Goal: Task Accomplishment & Management: Use online tool/utility

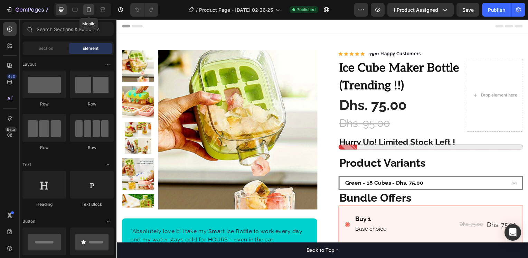
click at [88, 11] on icon at bounding box center [88, 9] width 7 height 7
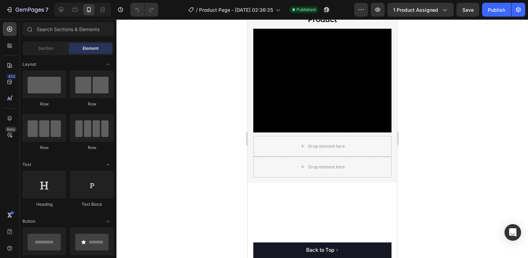
scroll to position [1000, 0]
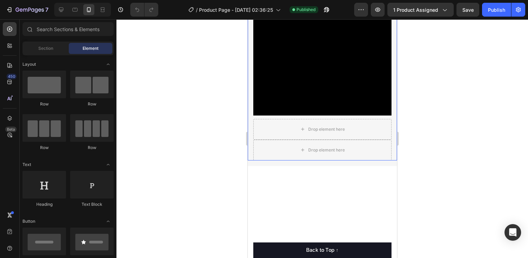
click at [248, 144] on div "Video Drop element here Drop element here Row" at bounding box center [321, 84] width 149 height 152
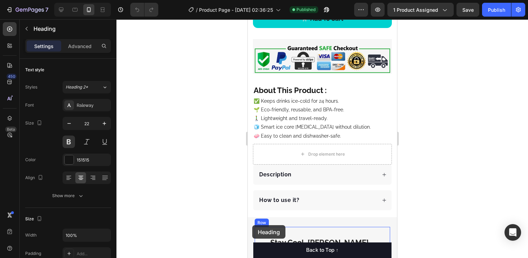
scroll to position [536, 0]
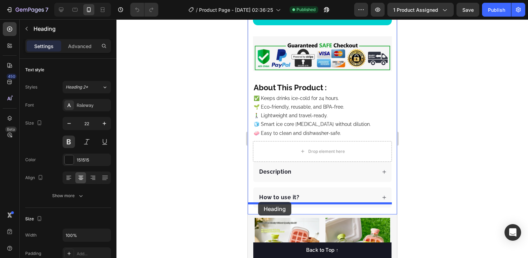
drag, startPoint x: 254, startPoint y: 107, endPoint x: 258, endPoint y: 202, distance: 94.7
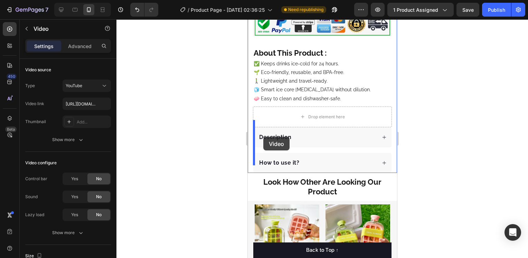
scroll to position [557, 0]
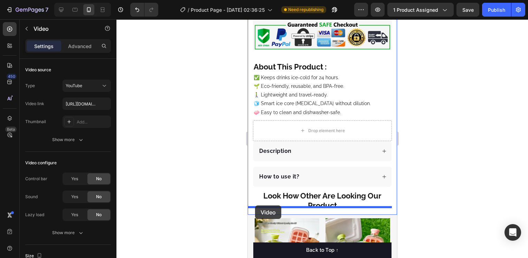
drag, startPoint x: 257, startPoint y: 113, endPoint x: 255, endPoint y: 205, distance: 92.0
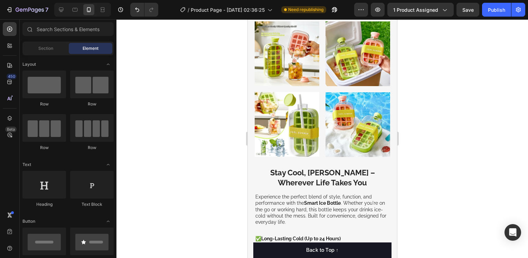
scroll to position [816, 0]
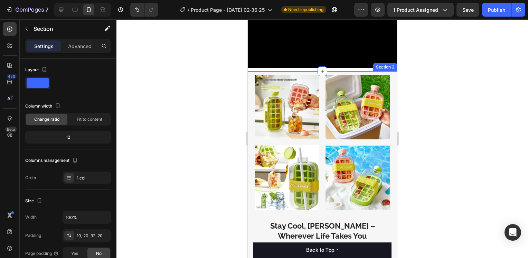
click at [250, 71] on div "Image Image Image Image Row Stay Cool, Sip Smart – Wherever Life Takes You Head…" at bounding box center [321, 257] width 149 height 373
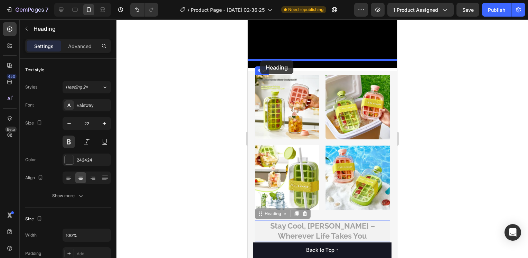
drag, startPoint x: 260, startPoint y: 198, endPoint x: 260, endPoint y: 61, distance: 137.2
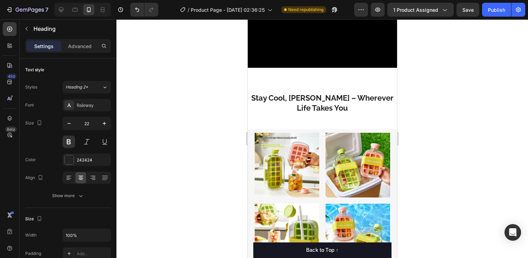
scroll to position [607, 0]
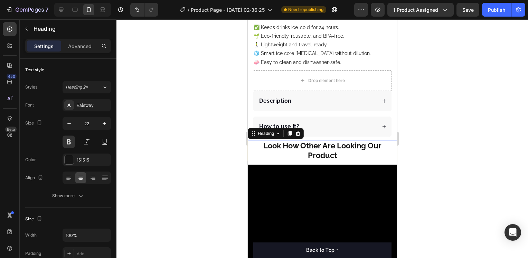
click at [254, 145] on h2 "Look How Other Are Looking Our Product" at bounding box center [321, 150] width 149 height 21
click at [79, 45] on p "Advanced" at bounding box center [79, 46] width 23 height 7
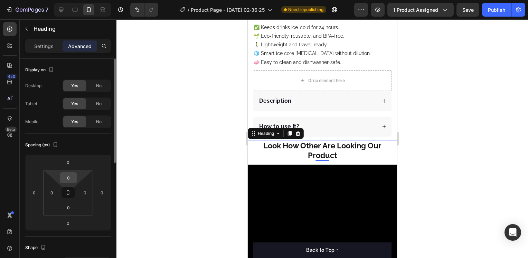
click at [70, 175] on input "0" at bounding box center [69, 177] width 14 height 10
type input "10"
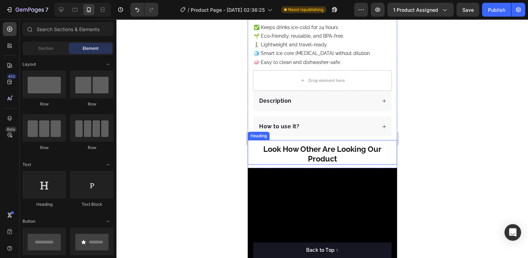
click at [384, 146] on h2 "Look How Other Are Looking Our Product" at bounding box center [321, 153] width 149 height 21
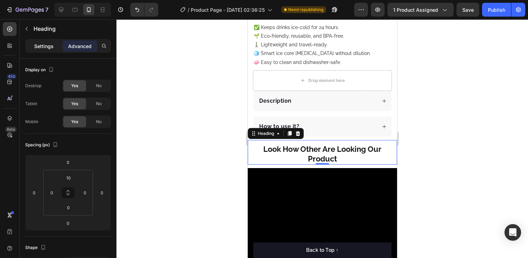
click at [34, 45] on div "Settings" at bounding box center [44, 45] width 35 height 11
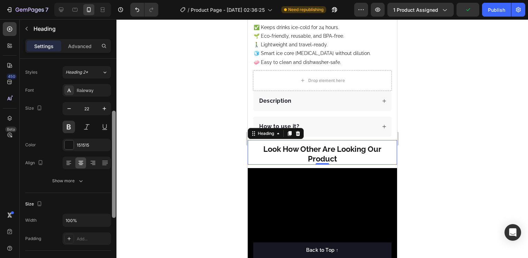
scroll to position [14, 0]
drag, startPoint x: 113, startPoint y: 103, endPoint x: 115, endPoint y: 110, distance: 7.1
click at [115, 110] on div at bounding box center [114, 118] width 4 height 107
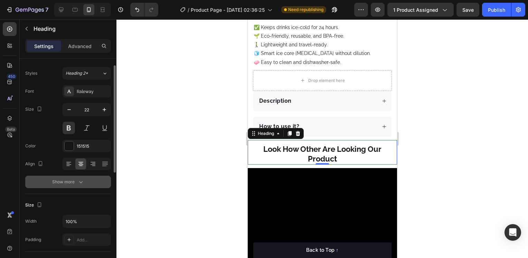
click at [81, 185] on icon "button" at bounding box center [80, 181] width 7 height 7
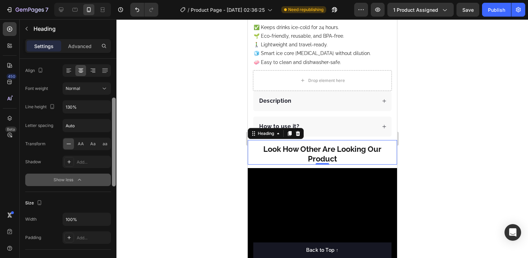
scroll to position [0, 0]
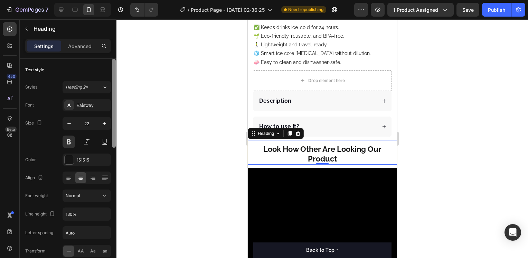
drag, startPoint x: 113, startPoint y: 140, endPoint x: 122, endPoint y: 116, distance: 25.2
click at [122, 0] on div "7 Version history / Product Page - [DATE] 02:36:25 Need republishing Preview 1 …" at bounding box center [264, 0] width 528 height 0
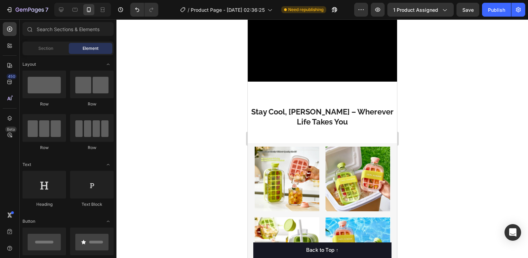
scroll to position [796, 0]
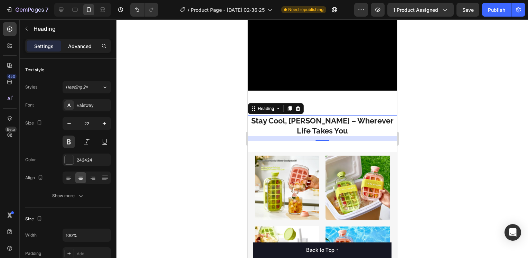
click at [77, 44] on p "Advanced" at bounding box center [79, 46] width 23 height 7
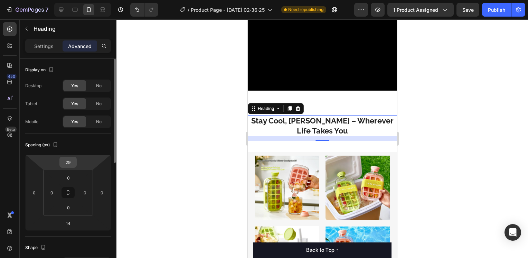
click at [74, 160] on input "29" at bounding box center [68, 162] width 14 height 10
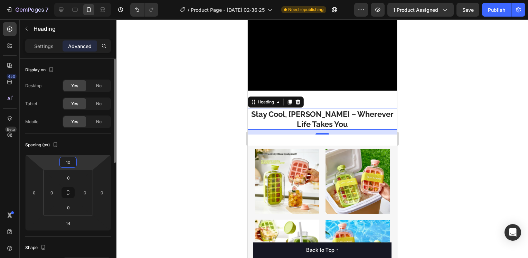
type input "1"
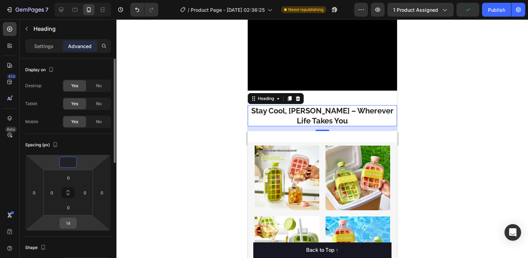
type input "0"
click at [69, 224] on input "14" at bounding box center [68, 223] width 14 height 10
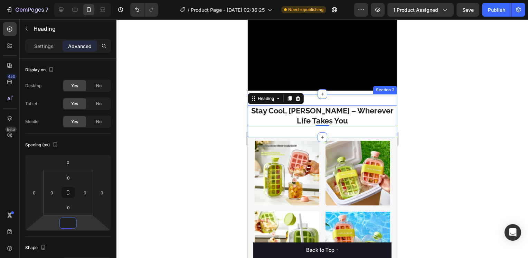
click at [303, 124] on div "Stay Cool, [PERSON_NAME] – Wherever Life Takes You Heading 0 Section 2" at bounding box center [321, 115] width 149 height 43
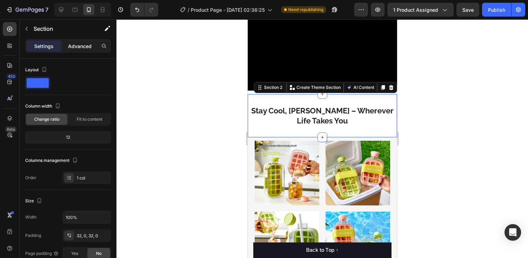
click at [83, 44] on p "Advanced" at bounding box center [79, 46] width 23 height 7
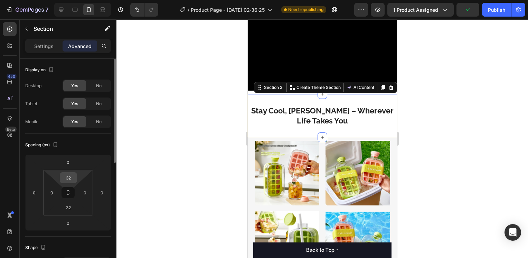
click at [69, 178] on input "32" at bounding box center [69, 177] width 14 height 10
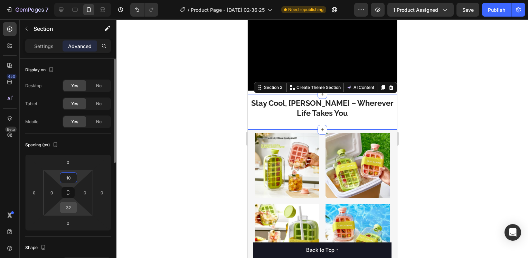
type input "10"
click at [68, 210] on input "32" at bounding box center [69, 207] width 14 height 10
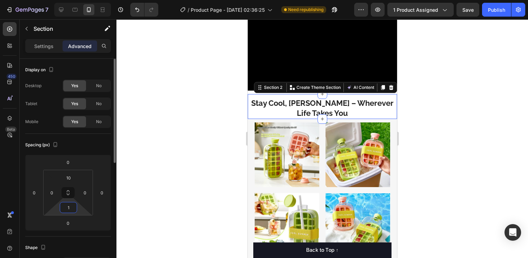
type input "10"
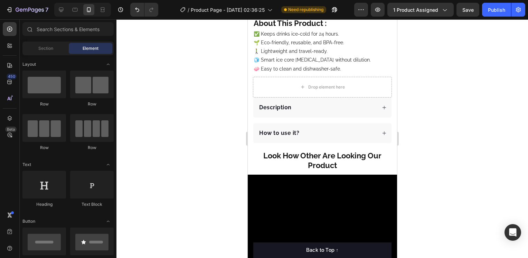
scroll to position [595, 0]
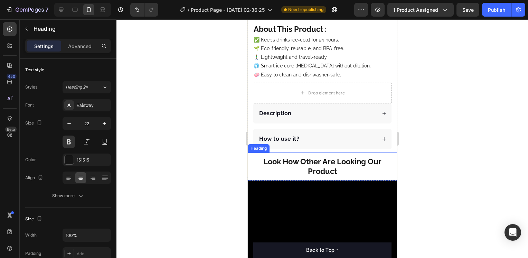
click at [386, 164] on h2 "Look How Other Are Looking Our Product" at bounding box center [321, 166] width 149 height 21
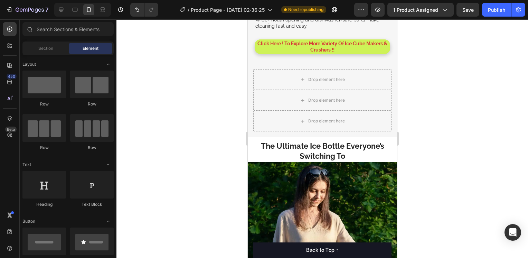
scroll to position [1182, 0]
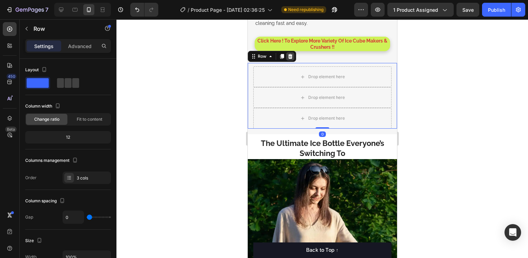
click at [292, 52] on div at bounding box center [290, 56] width 8 height 8
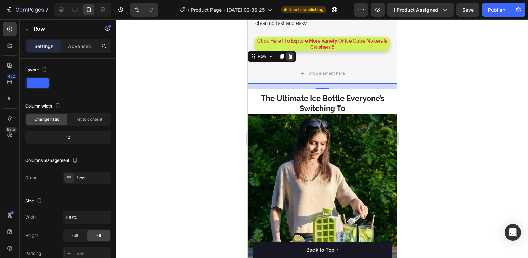
click at [288, 54] on icon at bounding box center [290, 56] width 4 height 5
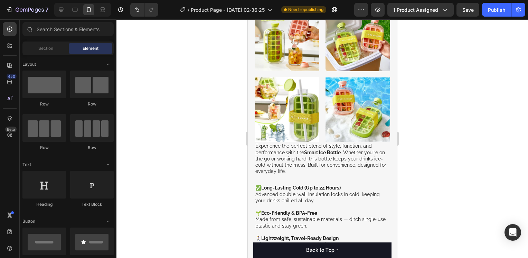
scroll to position [911, 0]
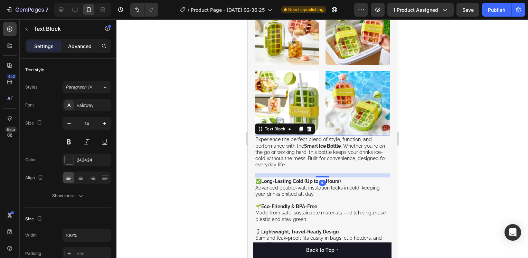
click at [72, 46] on p "Advanced" at bounding box center [79, 46] width 23 height 7
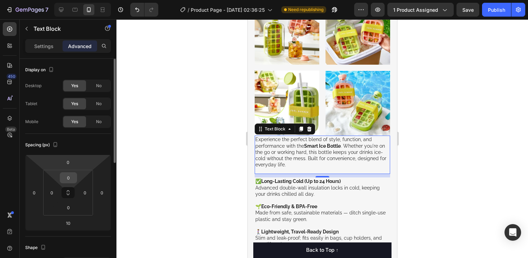
click at [72, 180] on input "0" at bounding box center [69, 177] width 14 height 10
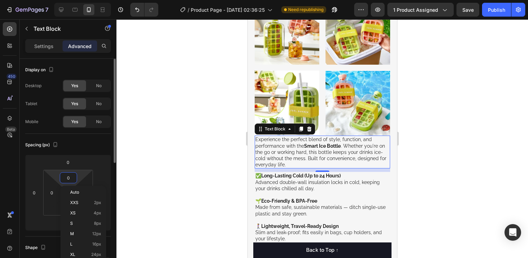
type input "2"
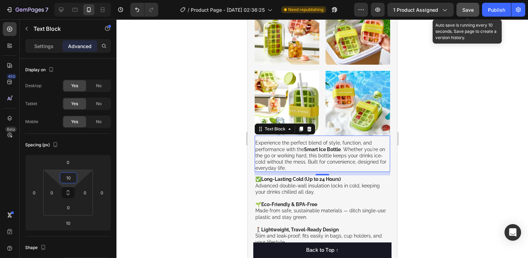
type input "10"
click at [473, 16] on button "Save" at bounding box center [467, 10] width 23 height 14
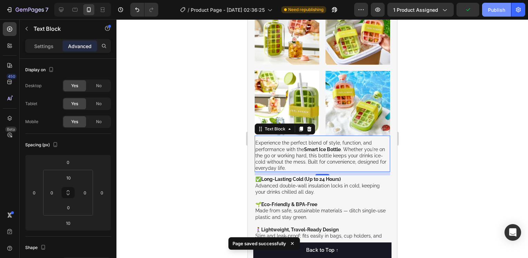
click at [496, 9] on div "Publish" at bounding box center [496, 9] width 17 height 7
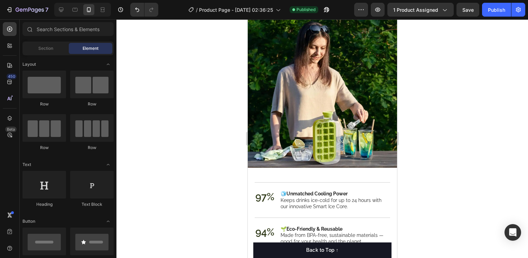
scroll to position [1268, 0]
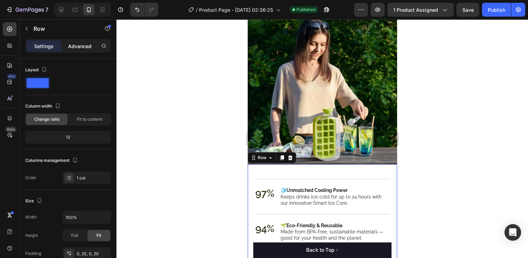
click at [82, 48] on p "Advanced" at bounding box center [79, 46] width 23 height 7
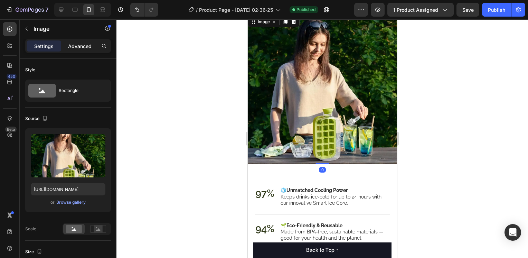
click at [91, 43] on p "Advanced" at bounding box center [79, 46] width 23 height 7
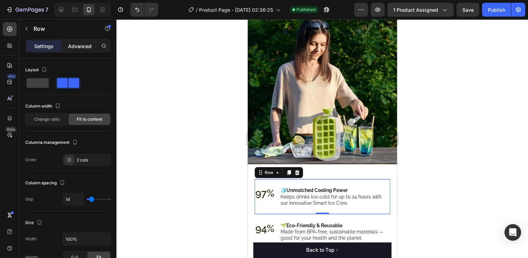
click at [84, 43] on p "Advanced" at bounding box center [79, 46] width 23 height 7
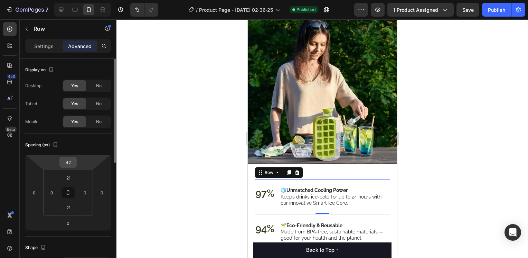
click at [72, 162] on input "42" at bounding box center [68, 162] width 14 height 10
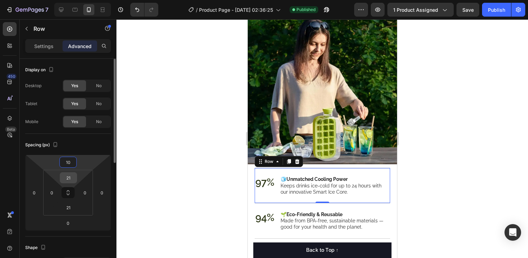
type input "10"
click at [72, 177] on input "21" at bounding box center [69, 177] width 14 height 10
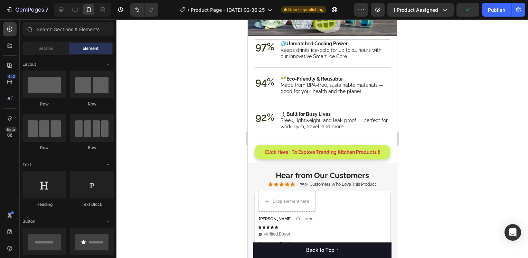
scroll to position [1390, 0]
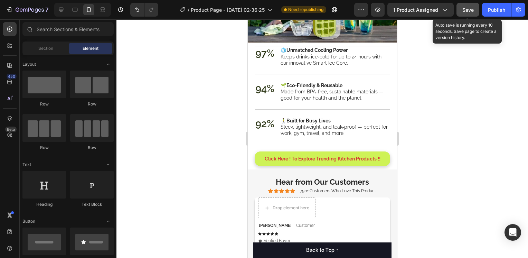
click at [462, 8] on span "Save" at bounding box center [467, 10] width 11 height 6
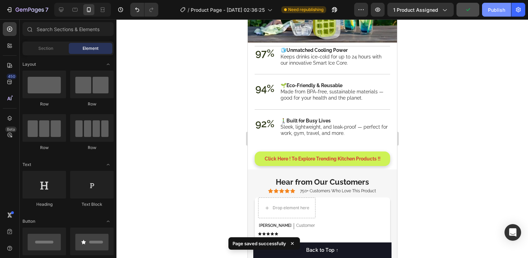
click at [499, 8] on div "Publish" at bounding box center [496, 9] width 17 height 7
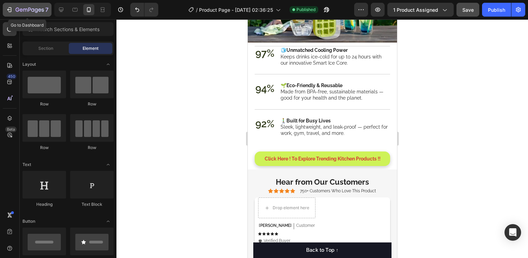
click at [41, 12] on icon "button" at bounding box center [30, 10] width 28 height 6
